Goal: Transaction & Acquisition: Purchase product/service

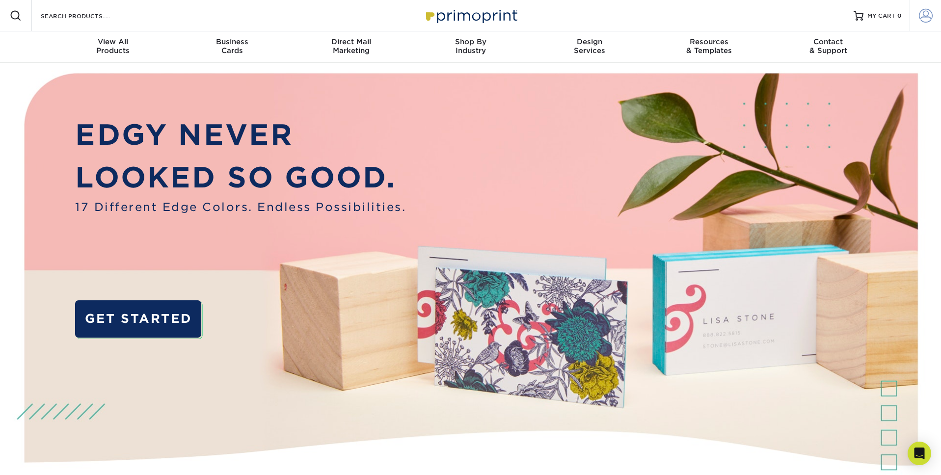
click at [928, 12] on span at bounding box center [926, 16] width 14 height 14
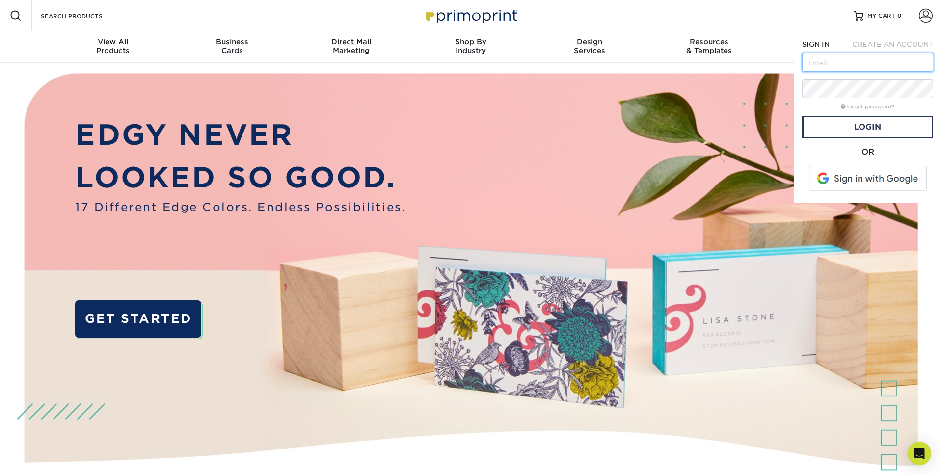
click at [864, 67] on input "text" at bounding box center [867, 62] width 131 height 19
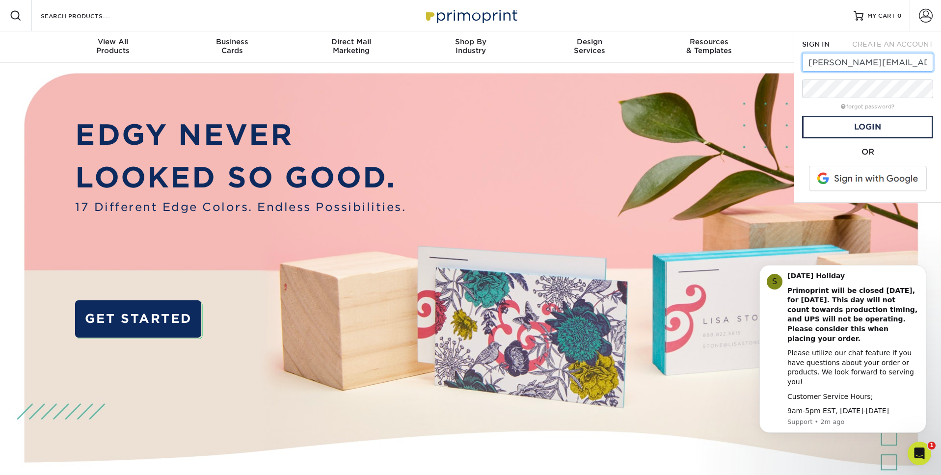
drag, startPoint x: 827, startPoint y: 65, endPoint x: 797, endPoint y: 65, distance: 30.4
click at [797, 65] on div "SIGN IN CREATE AN ACCOUNT brad@ampersand-graphics.com forgot password? All fiel…" at bounding box center [867, 117] width 147 height 172
type input "info@ampersand-graphics.com"
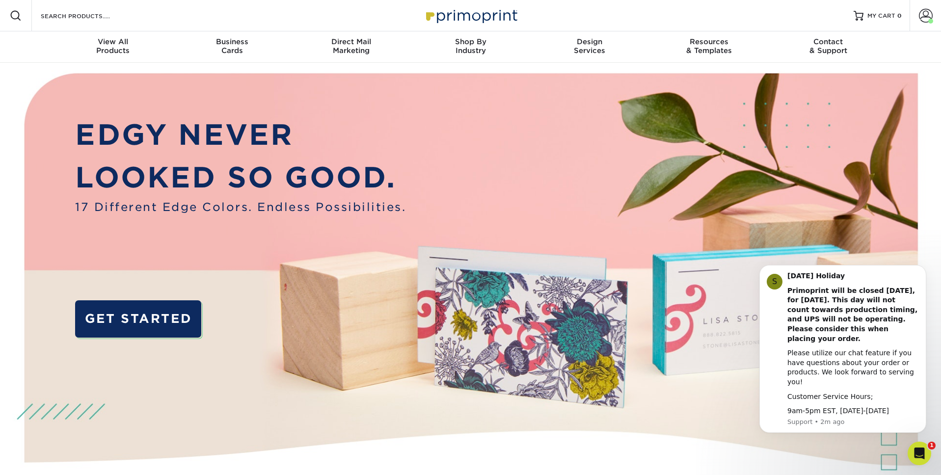
click at [847, 87] on img at bounding box center [471, 296] width 932 height 466
drag, startPoint x: 843, startPoint y: 99, endPoint x: 849, endPoint y: 87, distance: 12.7
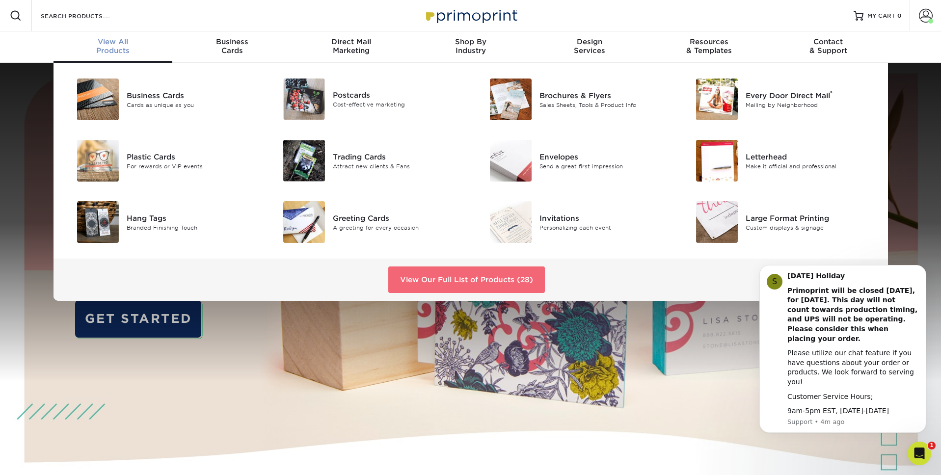
click at [478, 267] on link "View Our Full List of Products (28)" at bounding box center [466, 280] width 157 height 27
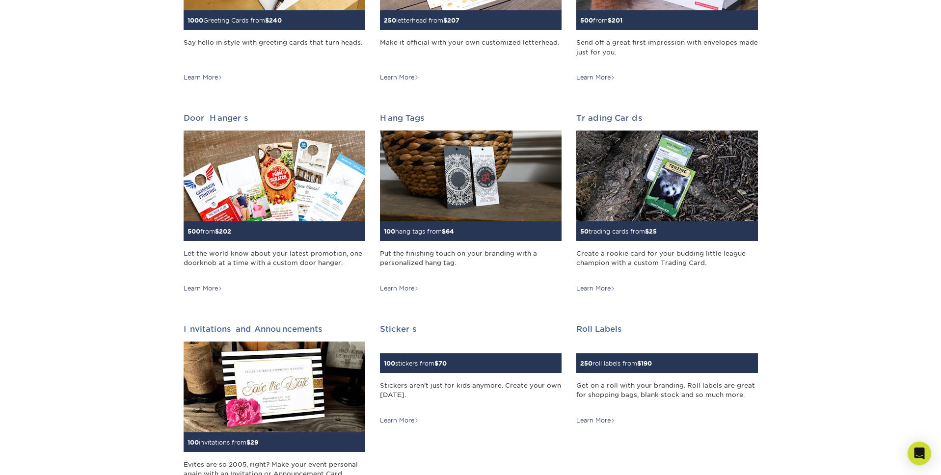
scroll to position [693, 0]
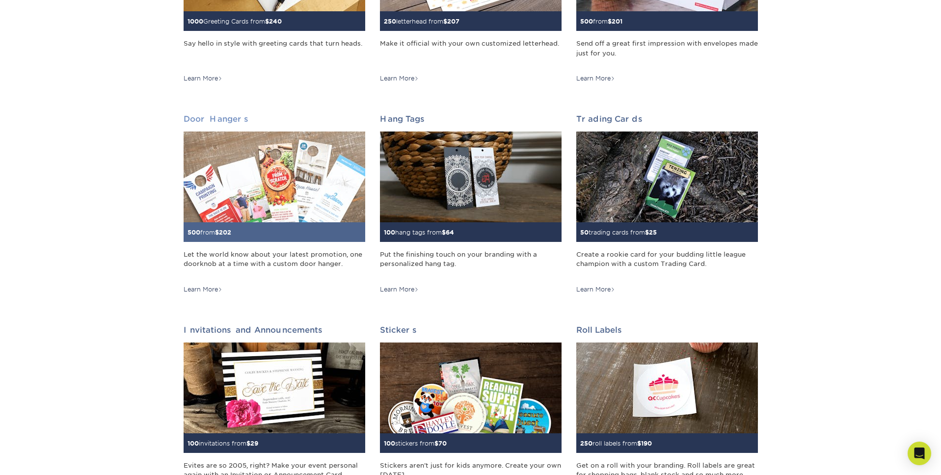
click at [227, 181] on img at bounding box center [275, 177] width 182 height 91
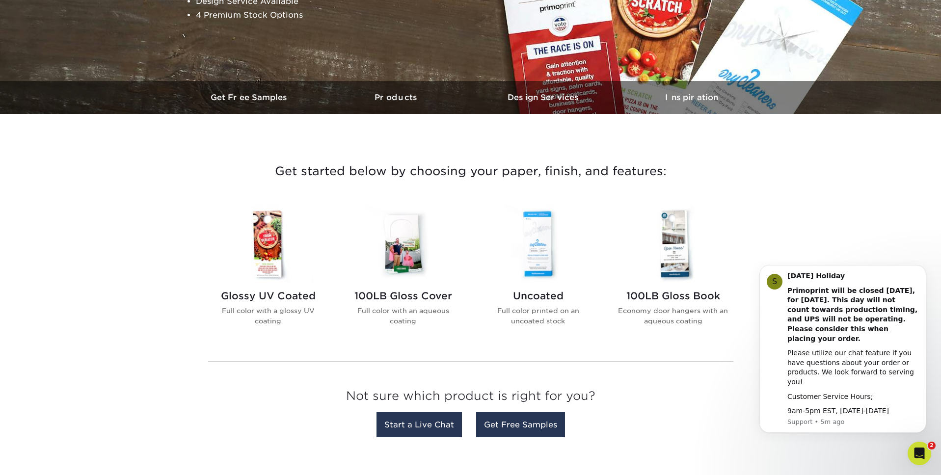
scroll to position [253, 0]
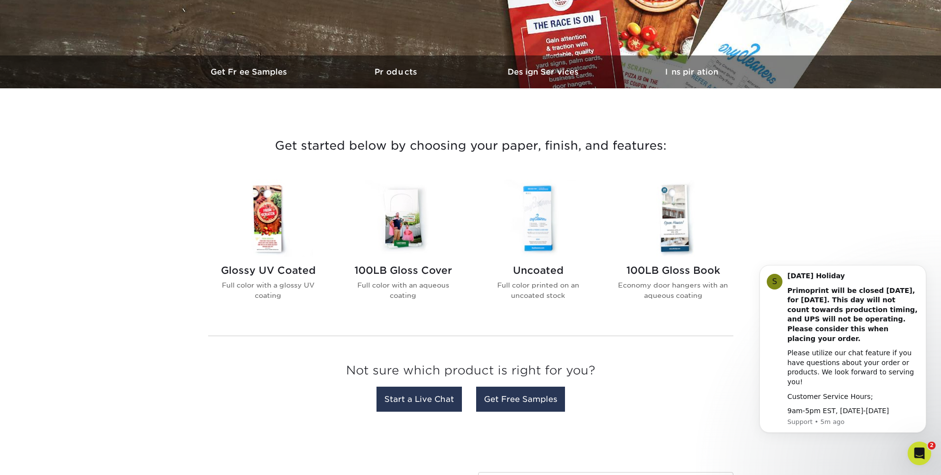
click at [541, 230] on img at bounding box center [537, 218] width 111 height 77
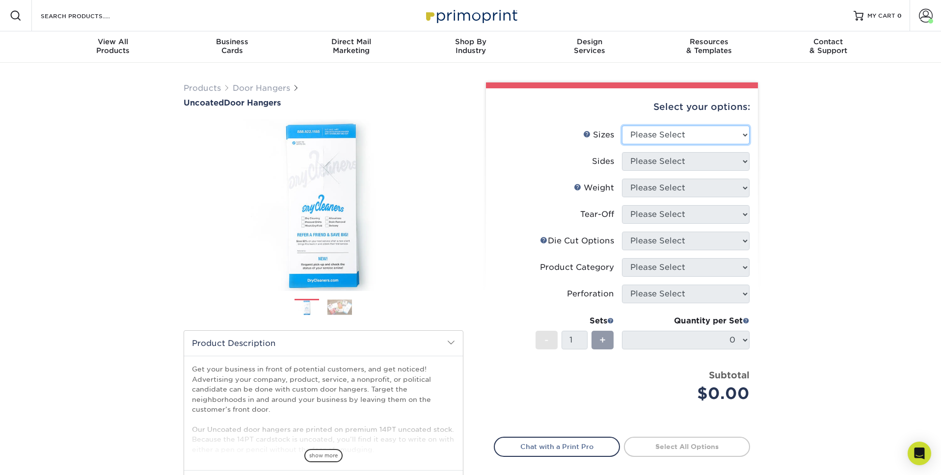
click at [650, 129] on select "Please Select 3.5" x 8.5" 3.5" x 11" 4" x 7" 4.25" x 11" 4.25" x 11"" at bounding box center [686, 135] width 128 height 19
select select "4.00x7.00"
click at [622, 126] on select "Please Select 3.5" x 8.5" 3.5" x 11" 4" x 7" 4.25" x 11" 4.25" x 11"" at bounding box center [686, 135] width 128 height 19
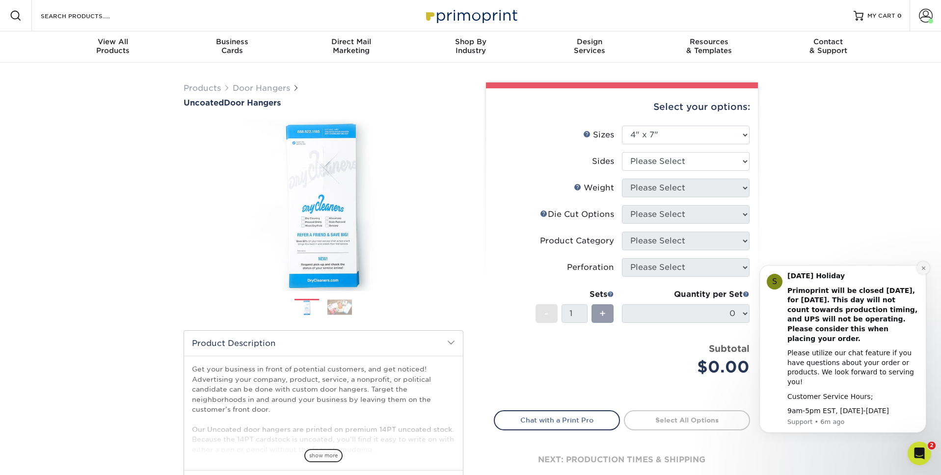
click at [924, 271] on icon "Dismiss notification" at bounding box center [923, 268] width 5 height 5
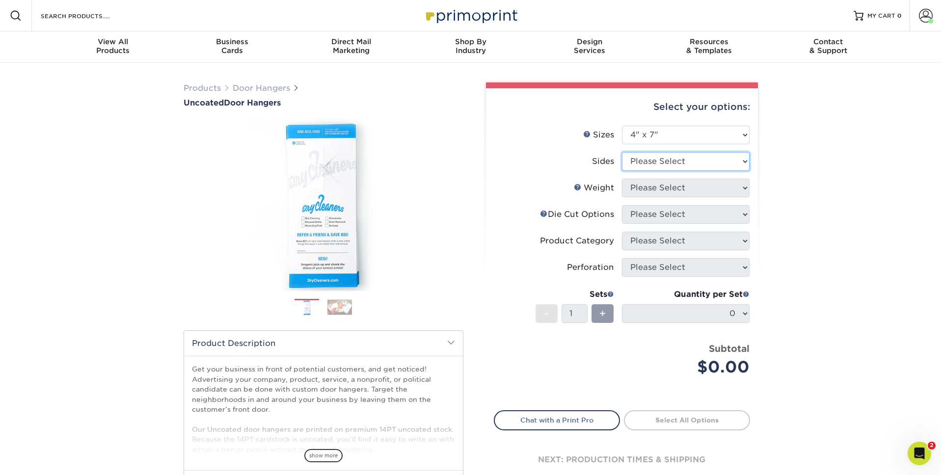
click at [670, 168] on select "Please Select Print Both Sides Print Front Only" at bounding box center [686, 161] width 128 height 19
select select "13abbda7-1d64-4f25-8bb2-c179b224825d"
click at [622, 152] on select "Please Select Print Both Sides Print Front Only" at bounding box center [686, 161] width 128 height 19
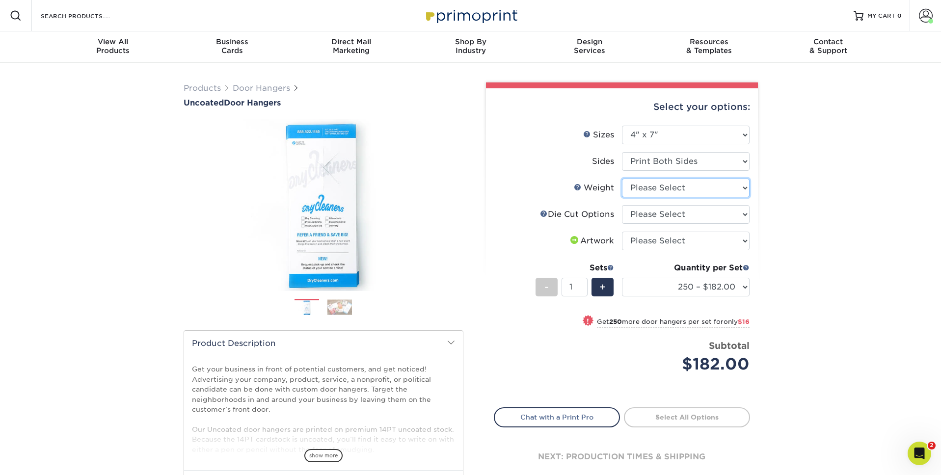
click at [675, 191] on select "Please Select 14PT Uncoated" at bounding box center [686, 188] width 128 height 19
select select "14PT Uncoated"
click at [622, 179] on select "Please Select 14PT Uncoated" at bounding box center [686, 188] width 128 height 19
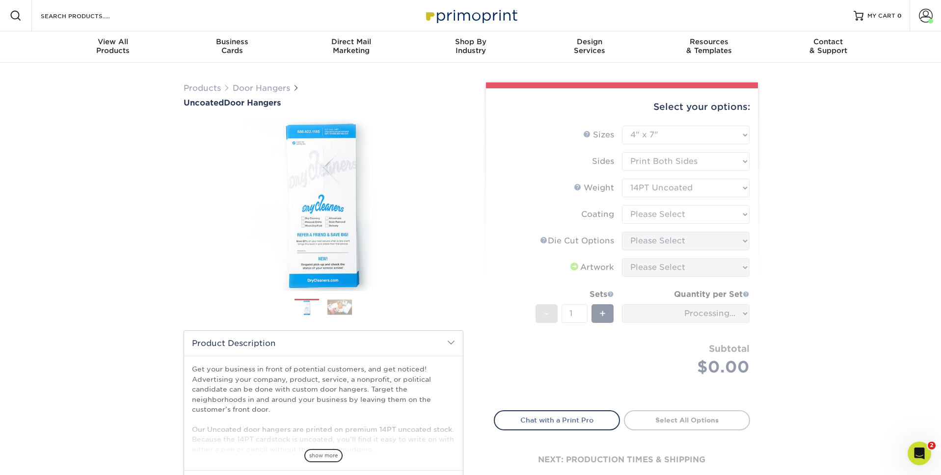
click at [676, 215] on form "Sizes Help Sizes Please Select 3.5" x 8.5" 3.5" x 11" 4" x 7" 4.25" x 11" 4.25"…" at bounding box center [622, 262] width 256 height 273
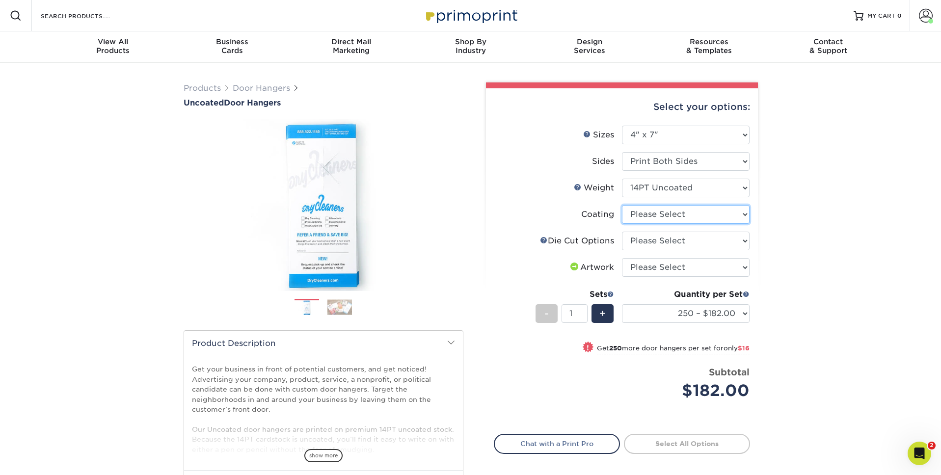
click at [676, 215] on select at bounding box center [686, 214] width 128 height 19
select select "3e7618de-abca-4bda-9f97-8b9129e913d8"
click at [622, 205] on select at bounding box center [686, 214] width 128 height 19
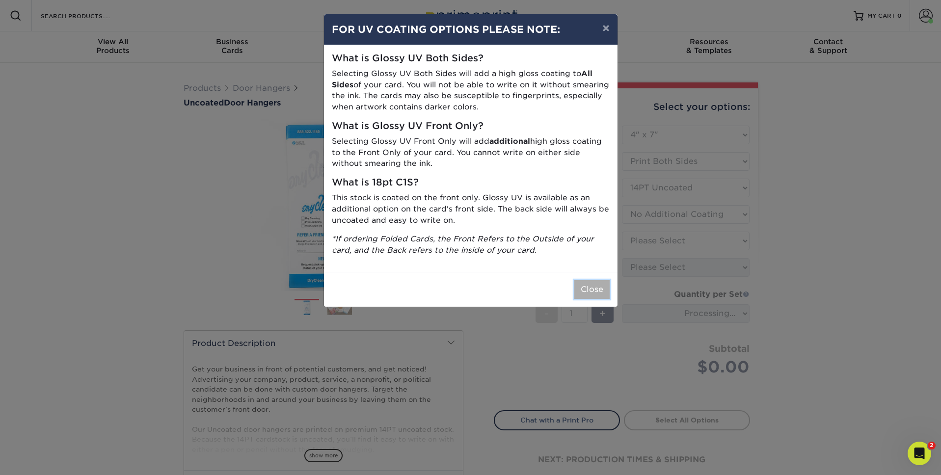
click at [601, 284] on button "Close" at bounding box center [591, 289] width 35 height 19
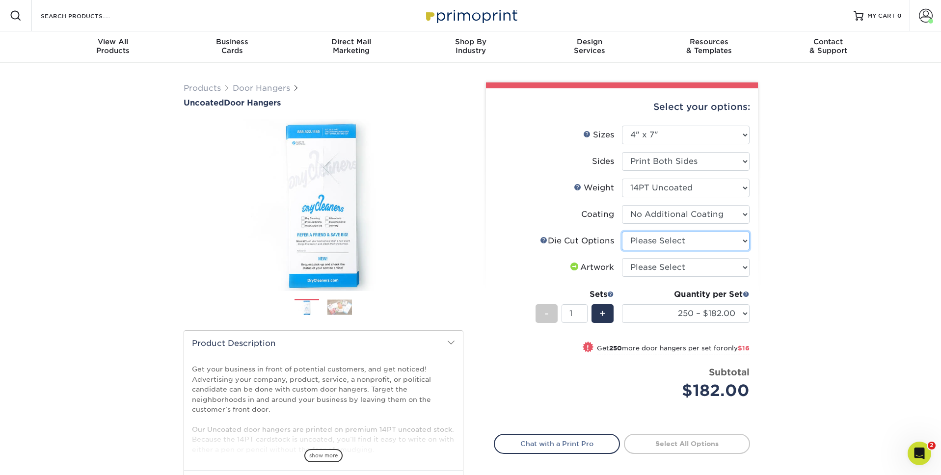
click at [650, 241] on select "Please Select Standard Die Cut Arch Die Cut Starburst Die Cut" at bounding box center [686, 241] width 128 height 19
select select "fe6a4ed8-5803-433c-b773-a25a7b955e98"
click at [622, 232] on select "Please Select Standard Die Cut Arch Die Cut Starburst Die Cut" at bounding box center [686, 241] width 128 height 19
click at [659, 270] on select "Please Select I will upload files I need a design - $100" at bounding box center [686, 267] width 128 height 19
select select "upload"
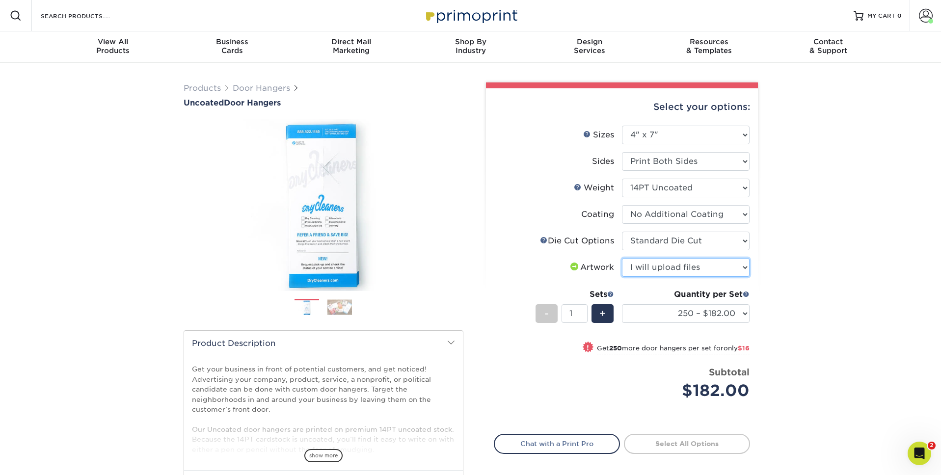
click at [622, 258] on select "Please Select I will upload files I need a design - $100" at bounding box center [686, 267] width 128 height 19
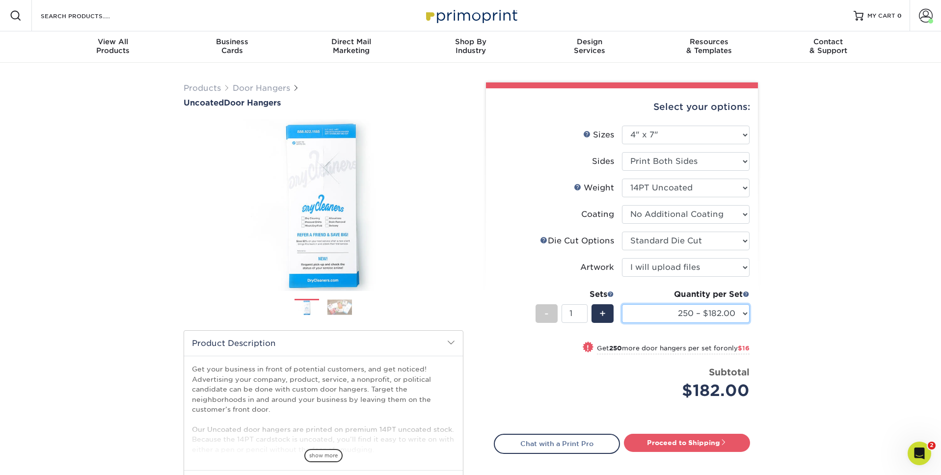
click at [649, 311] on select "250 – $182.00 500 – $198.00 1000 – $233.00 2500 – $358.00 5000 – $577.00 10000 …" at bounding box center [686, 313] width 128 height 19
select select "1000 – $233.00"
click at [622, 304] on select "250 – $182.00 500 – $198.00 1000 – $233.00 2500 – $358.00 5000 – $577.00 10000 …" at bounding box center [686, 313] width 128 height 19
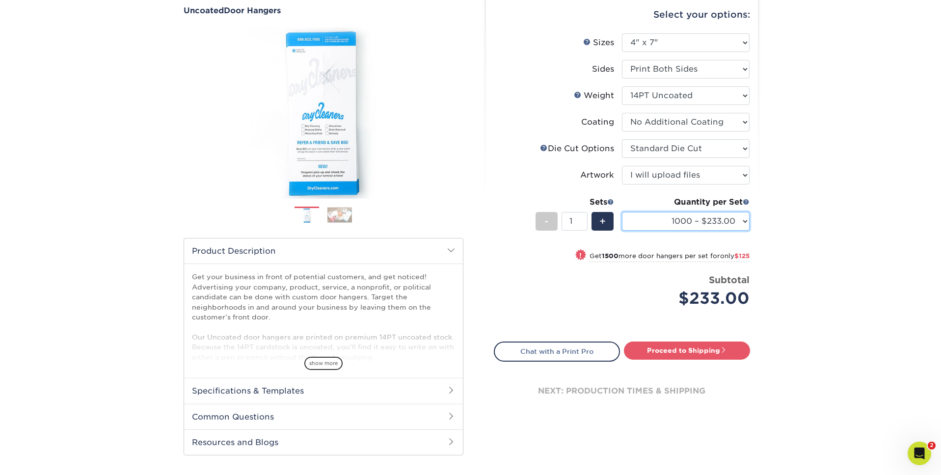
scroll to position [97, 0]
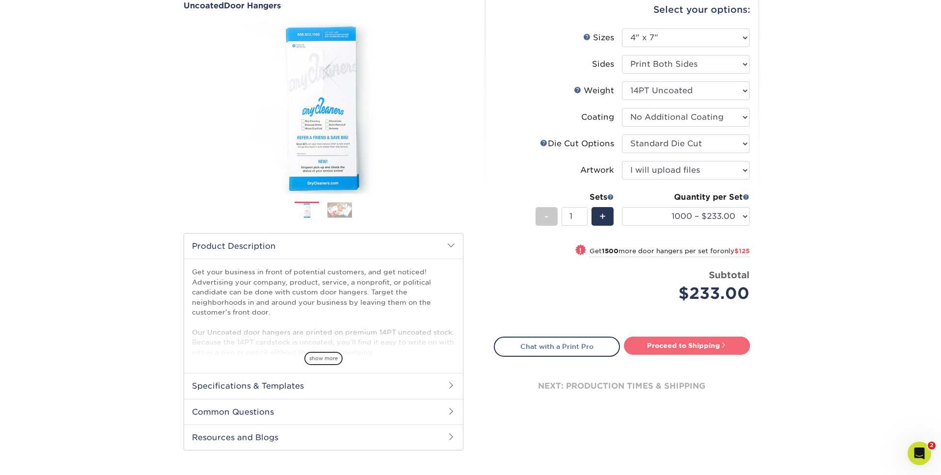
click at [723, 344] on span at bounding box center [723, 345] width 7 height 7
type input "Set 1"
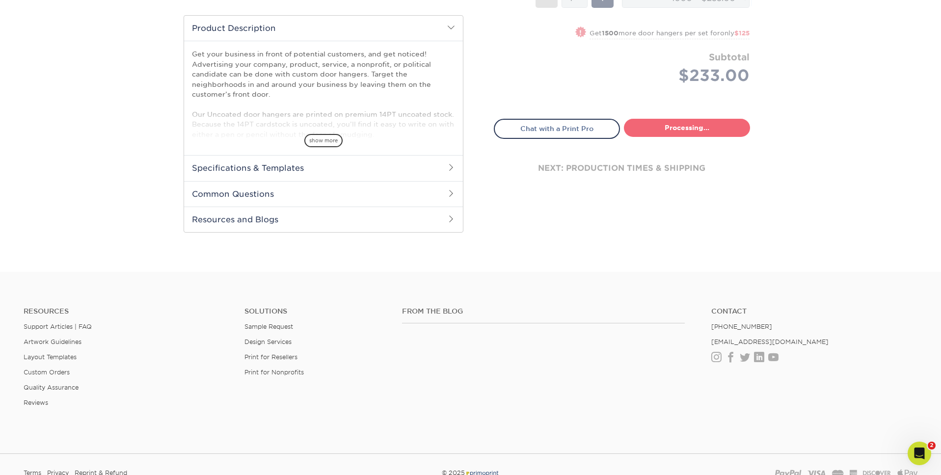
select select "643fca9b-cd5a-4635-a26b-857e852e1c14"
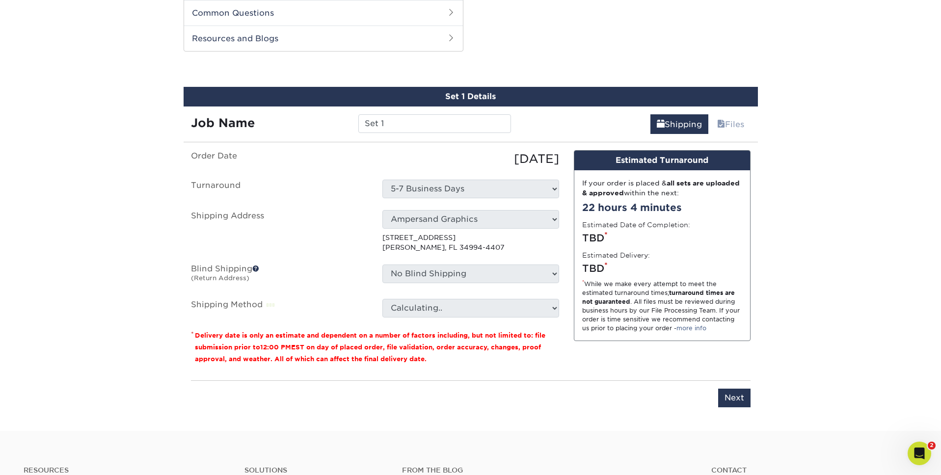
scroll to position [500, 0]
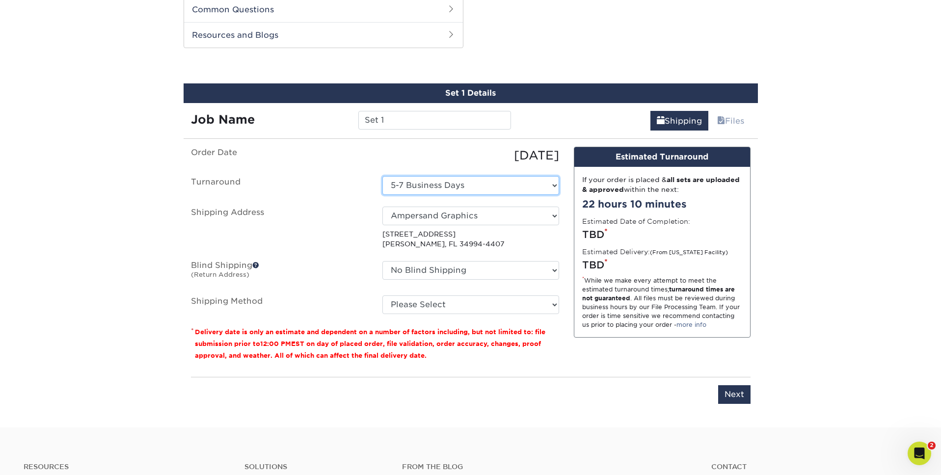
click at [465, 184] on select "Select One 5-7 Business Days" at bounding box center [470, 185] width 177 height 19
click at [382, 176] on select "Select One 5-7 Business Days" at bounding box center [470, 185] width 177 height 19
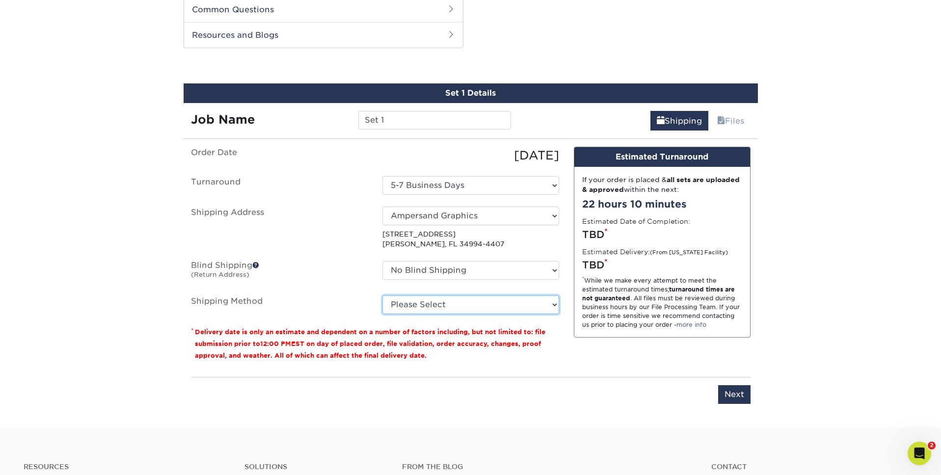
click at [482, 306] on select "Please Select Ground Shipping (+$18.40) 3 Day Shipping Service (+$22.14) 2 Day …" at bounding box center [470, 304] width 177 height 19
select select "03"
click at [382, 295] on select "Please Select Ground Shipping (+$18.40) 3 Day Shipping Service (+$22.14) 2 Day …" at bounding box center [470, 304] width 177 height 19
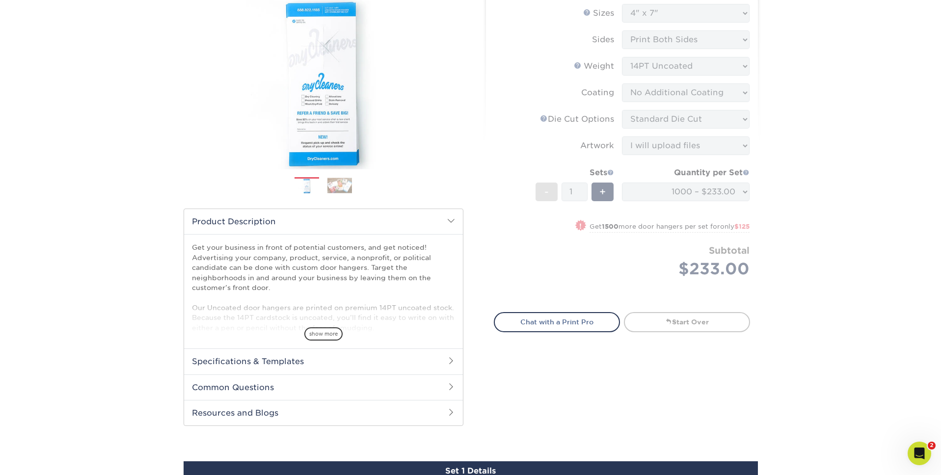
scroll to position [0, 0]
